Goal: Information Seeking & Learning: Learn about a topic

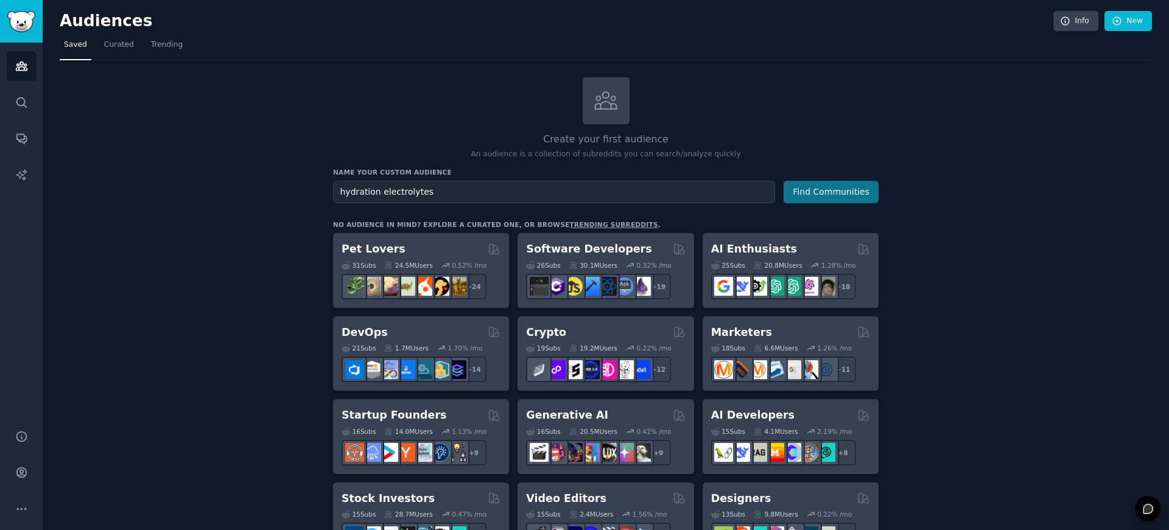
type input "hydration electrolytes"
click at [817, 188] on button "Find Communities" at bounding box center [831, 192] width 95 height 23
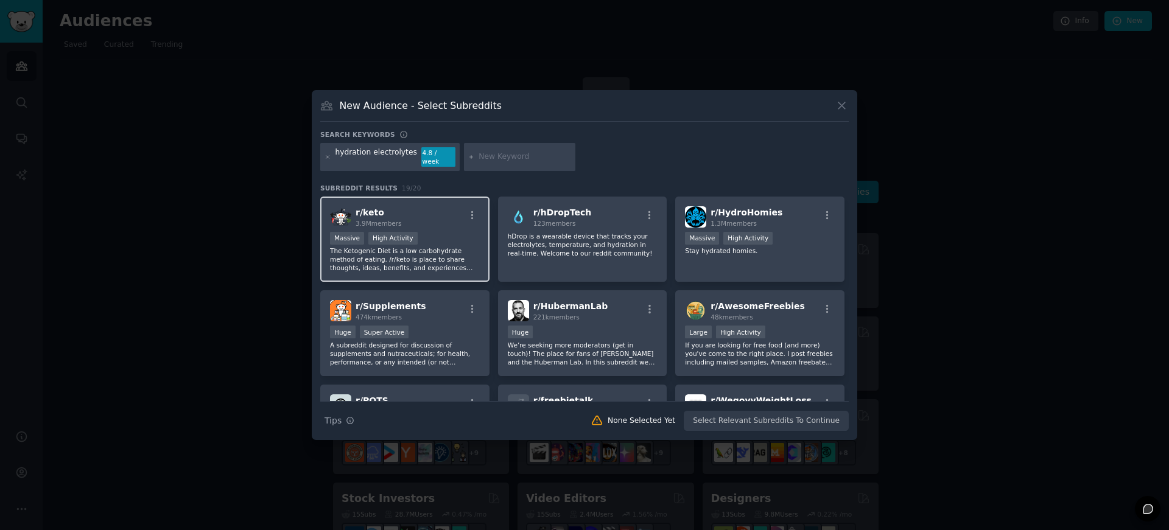
click at [420, 256] on p "The Ketogenic Diet is a low carbohydrate method of eating. /r/keto is place to …" at bounding box center [405, 260] width 150 height 26
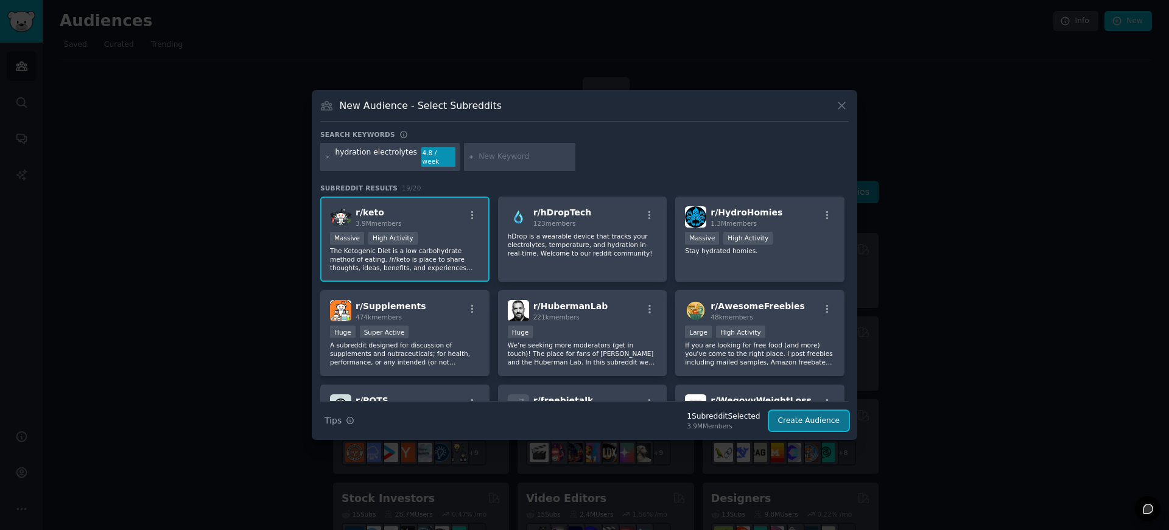
click at [818, 419] on button "Create Audience" at bounding box center [809, 421] width 80 height 21
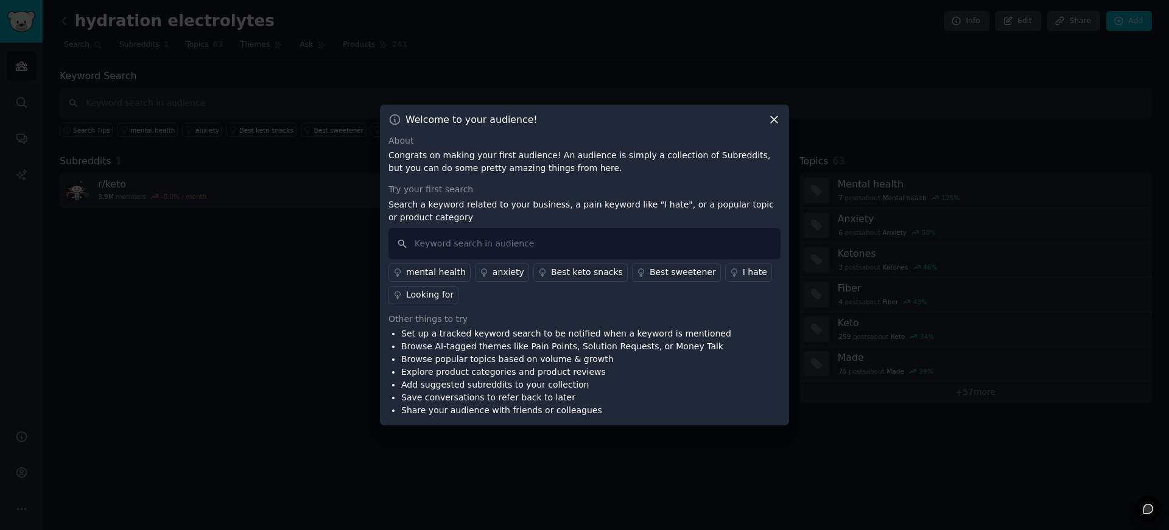
click at [774, 118] on icon at bounding box center [774, 119] width 13 height 13
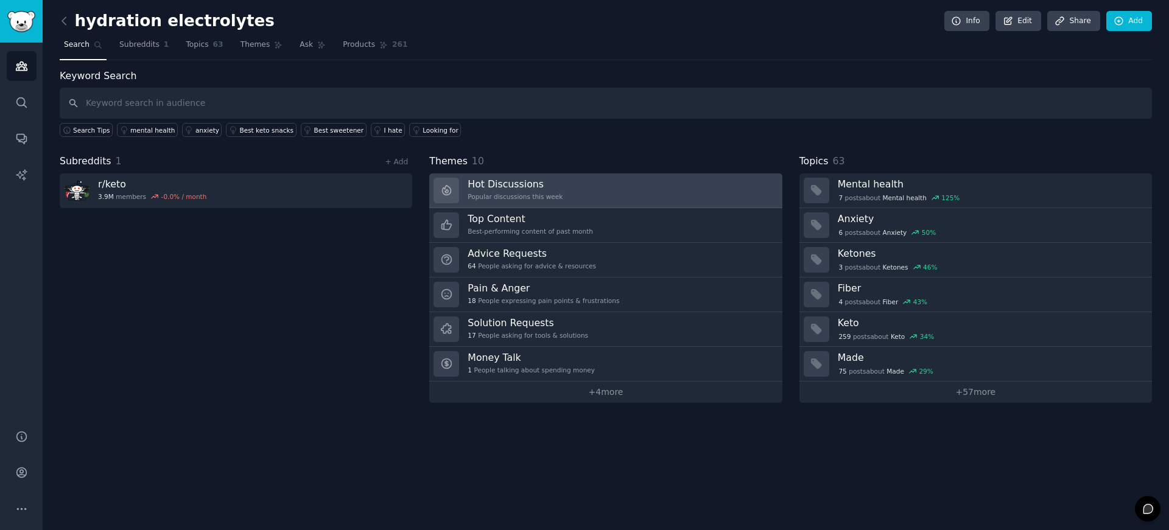
click at [561, 191] on link "Hot Discussions Popular discussions this week" at bounding box center [605, 191] width 353 height 35
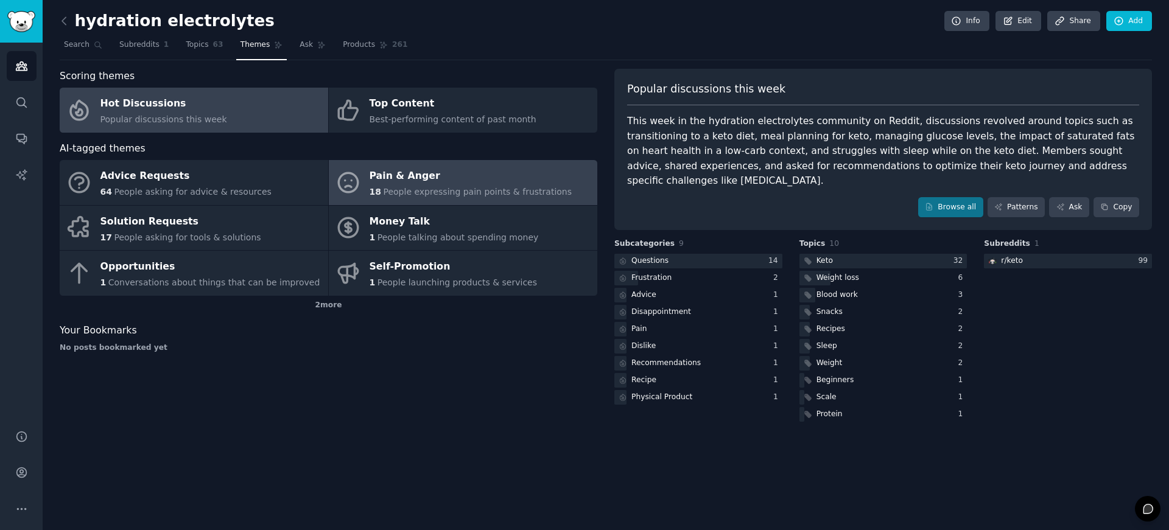
click at [445, 187] on span "People expressing pain points & frustrations" at bounding box center [477, 192] width 189 height 10
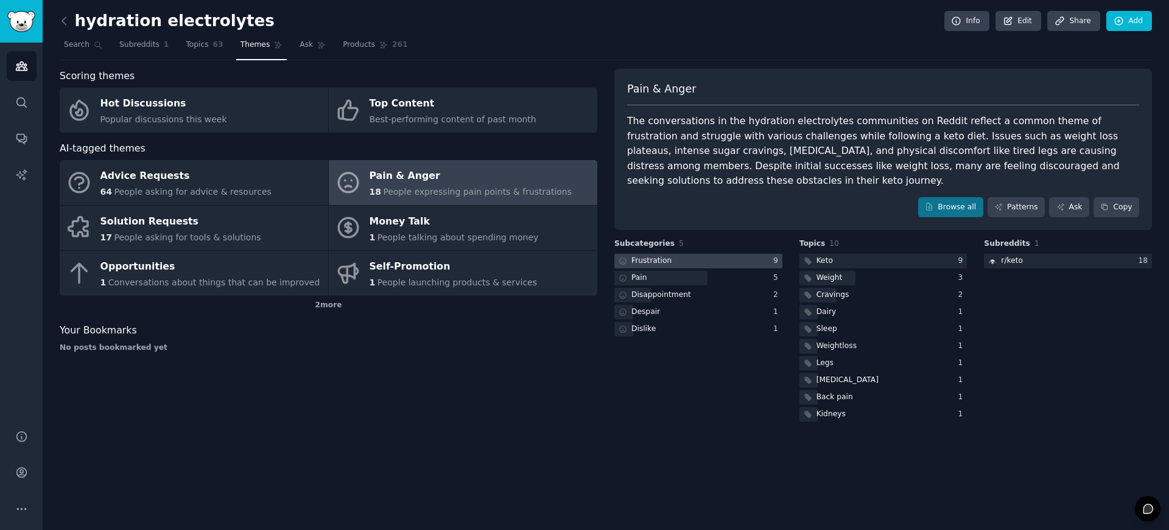
click at [664, 259] on div "Frustration" at bounding box center [651, 261] width 40 height 11
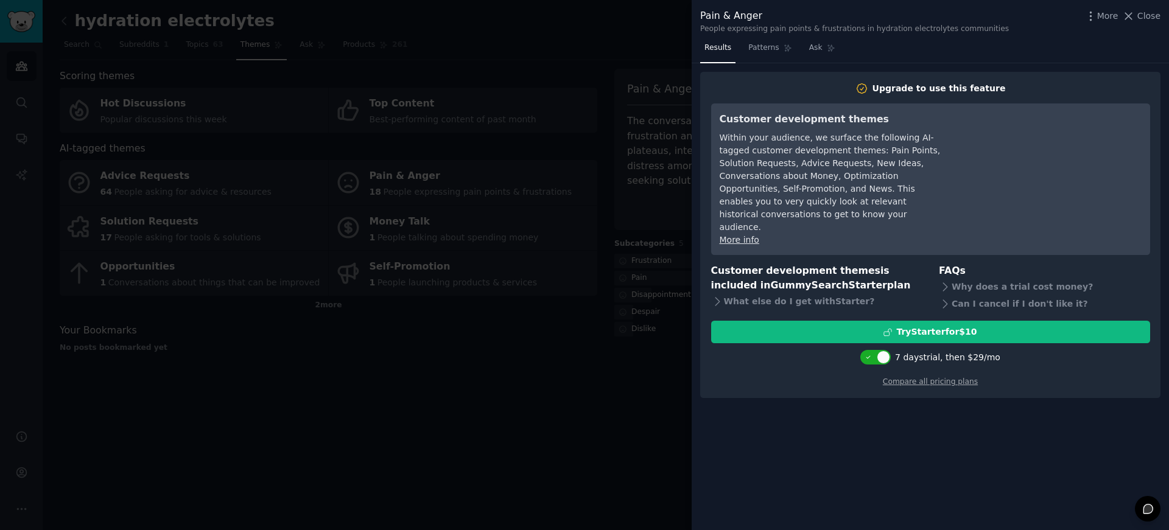
click at [569, 303] on div at bounding box center [584, 265] width 1169 height 530
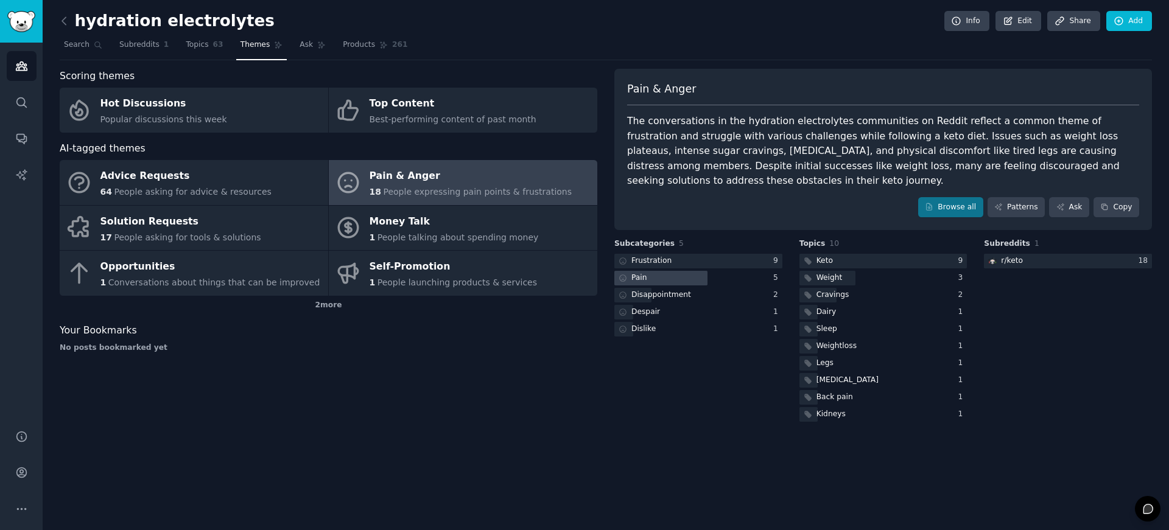
click at [673, 283] on div at bounding box center [660, 278] width 93 height 15
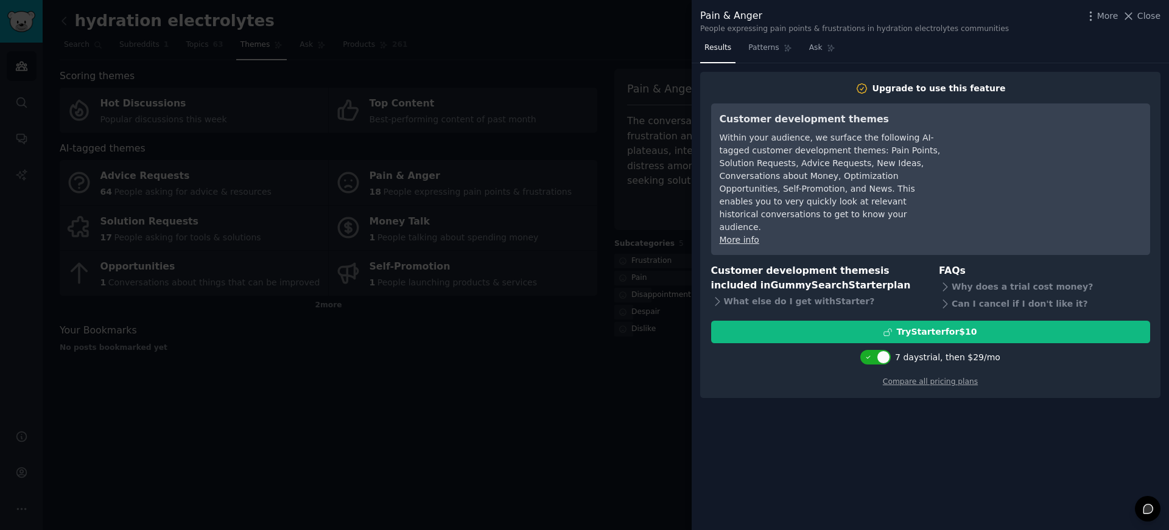
click at [621, 305] on div at bounding box center [584, 265] width 1169 height 530
